Goal: Task Accomplishment & Management: Manage account settings

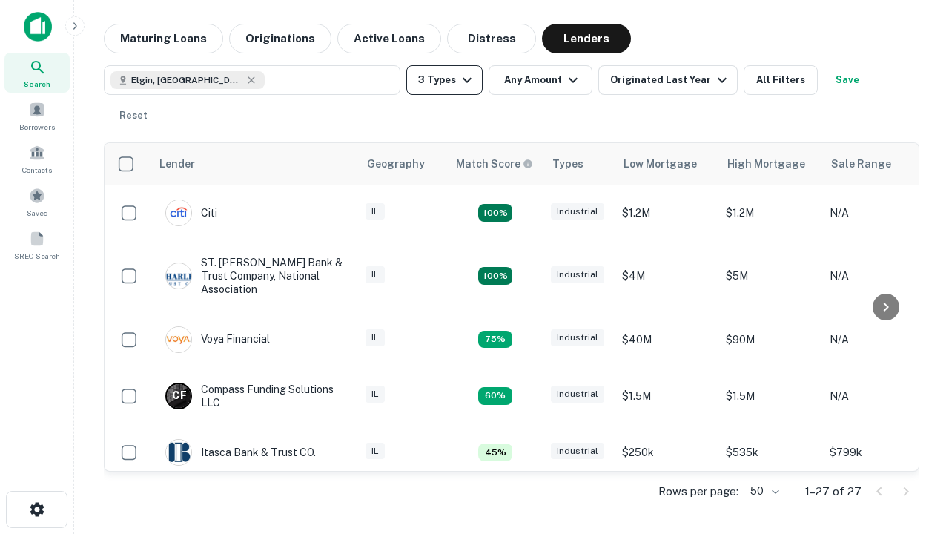
click at [444, 80] on button "3 Types" at bounding box center [444, 80] width 76 height 30
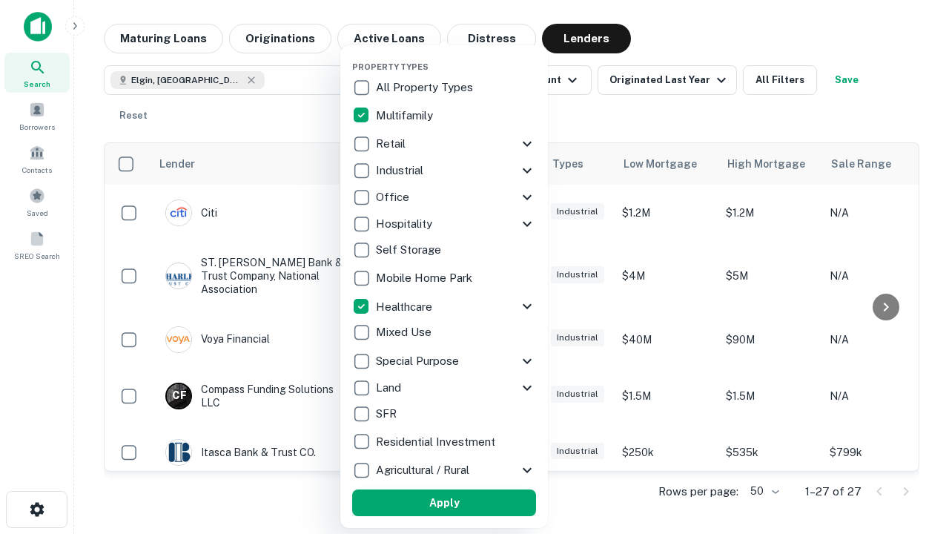
click at [444, 503] on button "Apply" at bounding box center [444, 502] width 184 height 27
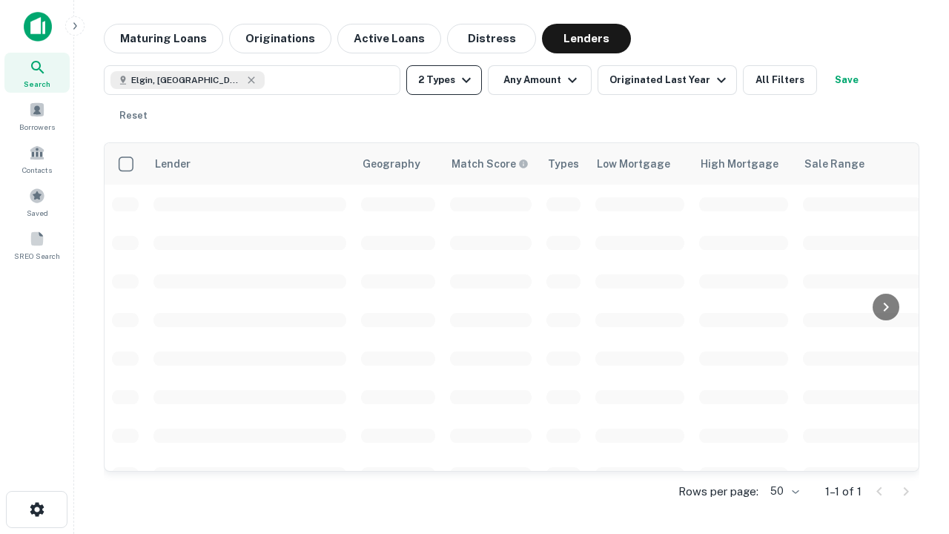
click at [444, 80] on button "2 Types" at bounding box center [444, 80] width 76 height 30
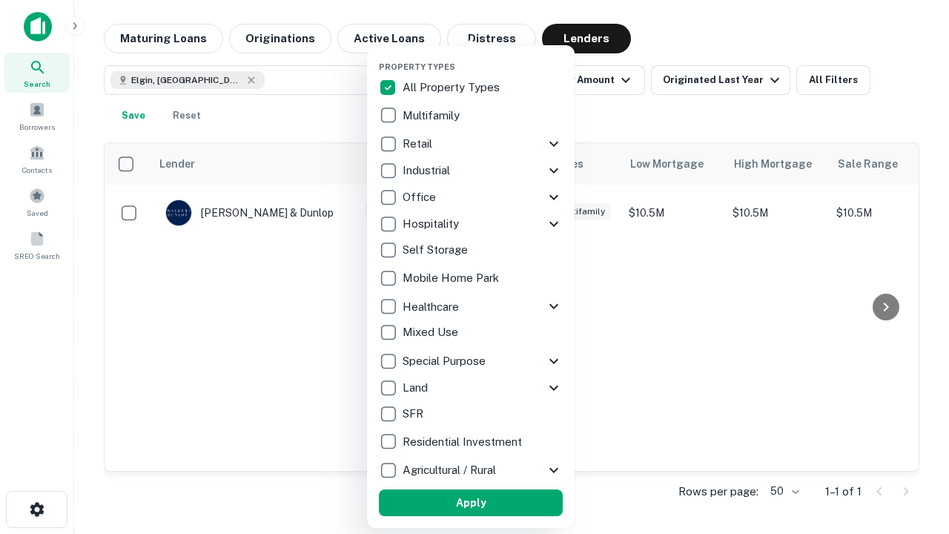
click at [471, 503] on button "Apply" at bounding box center [471, 502] width 184 height 27
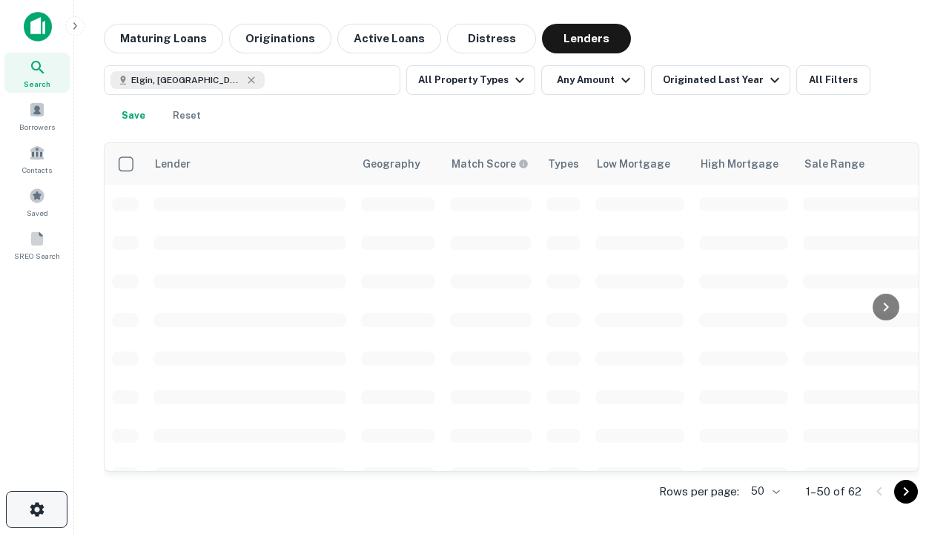
click at [36, 509] on icon "button" at bounding box center [37, 509] width 18 height 18
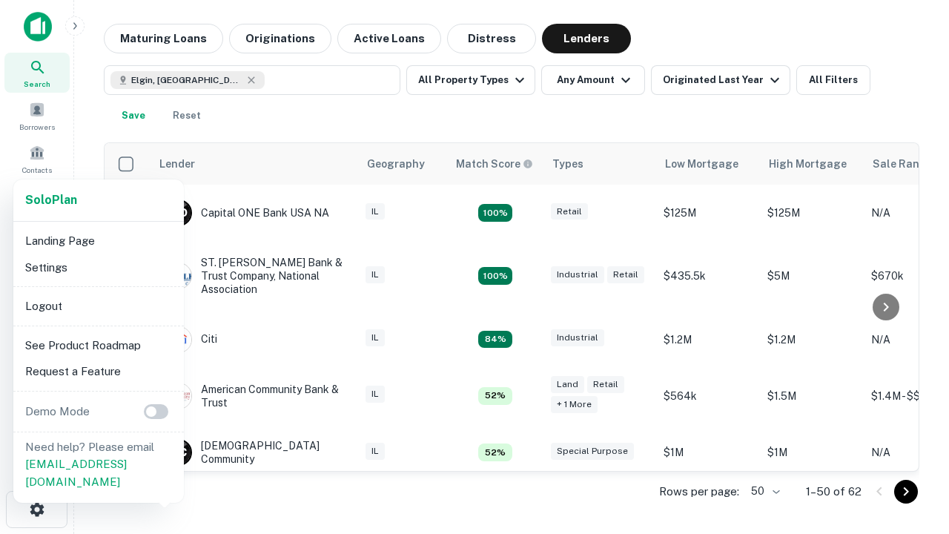
click at [98, 305] on li "Logout" at bounding box center [98, 306] width 159 height 27
